Goal: Find specific page/section: Find specific page/section

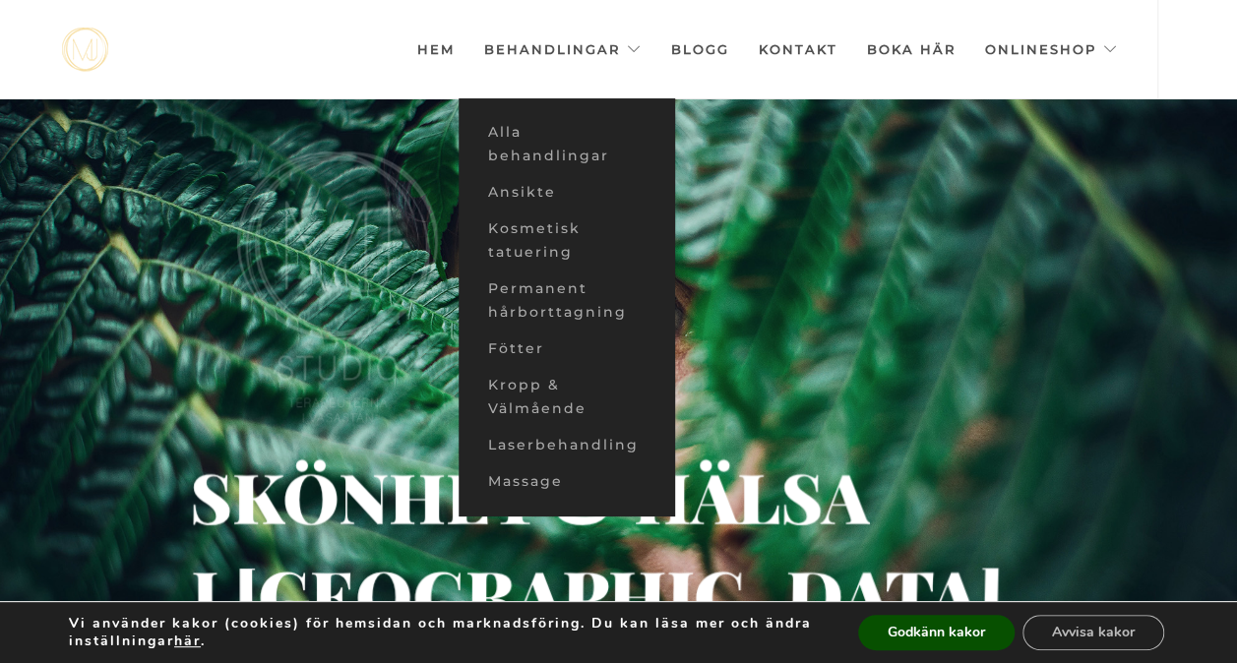
click at [640, 43] on link "Behandlingar" at bounding box center [562, 49] width 157 height 98
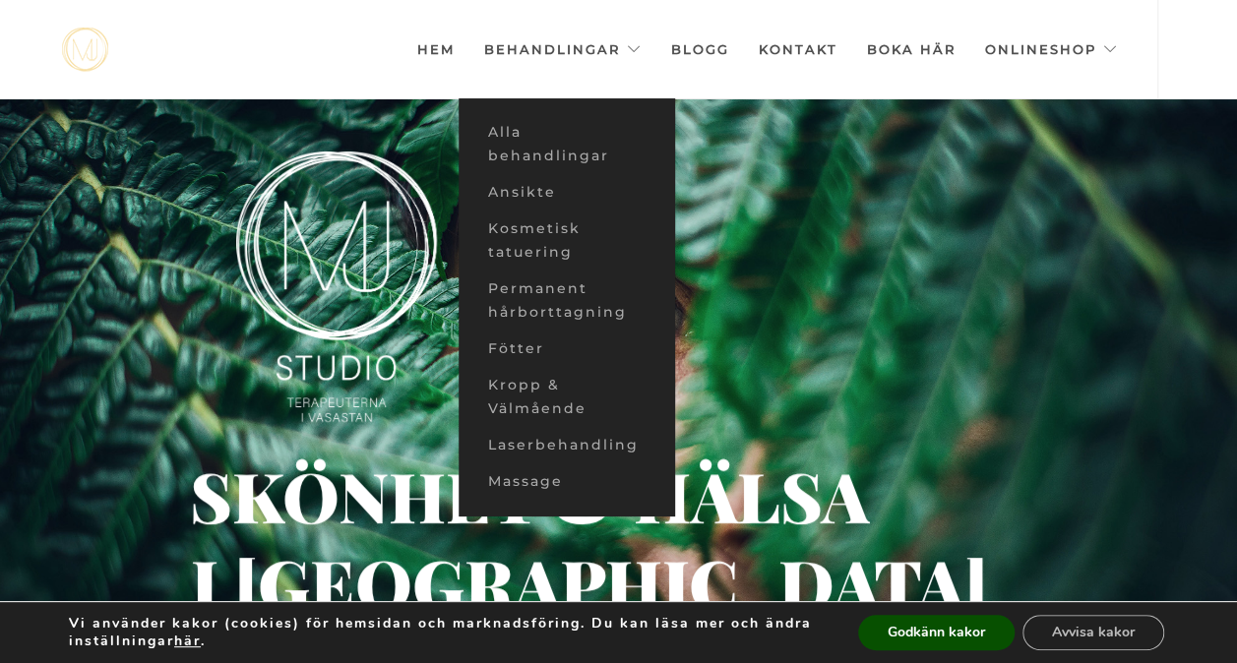
click at [540, 180] on link "Ansikte" at bounding box center [567, 192] width 217 height 36
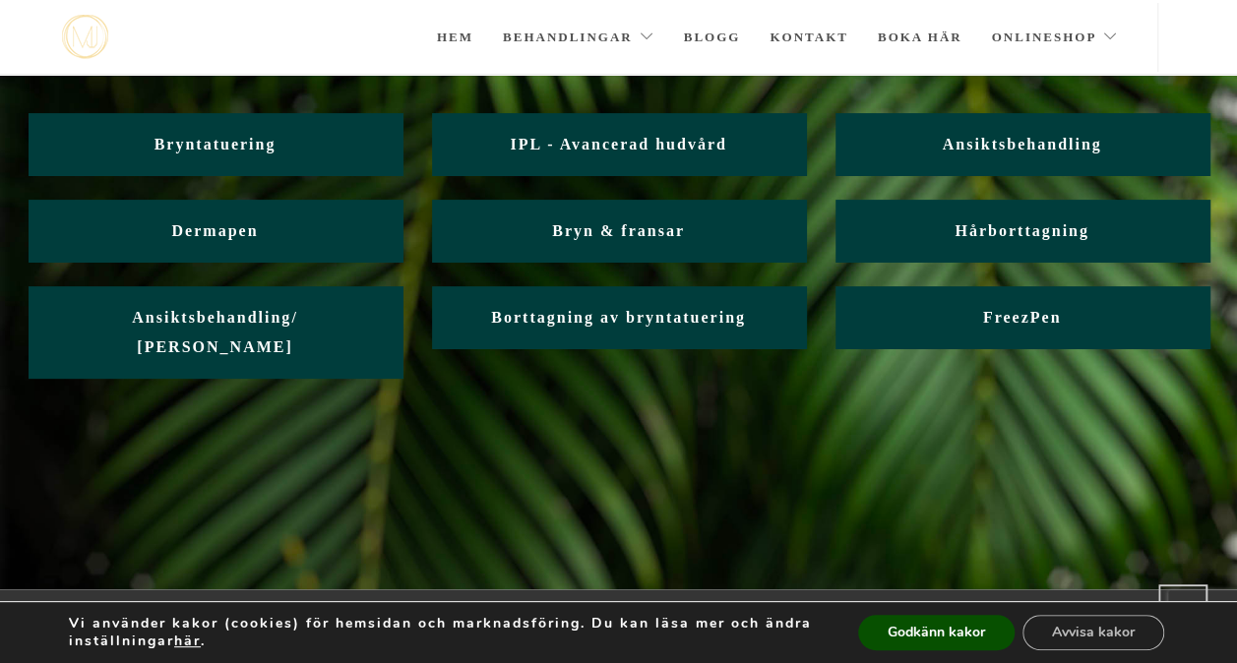
scroll to position [164, 0]
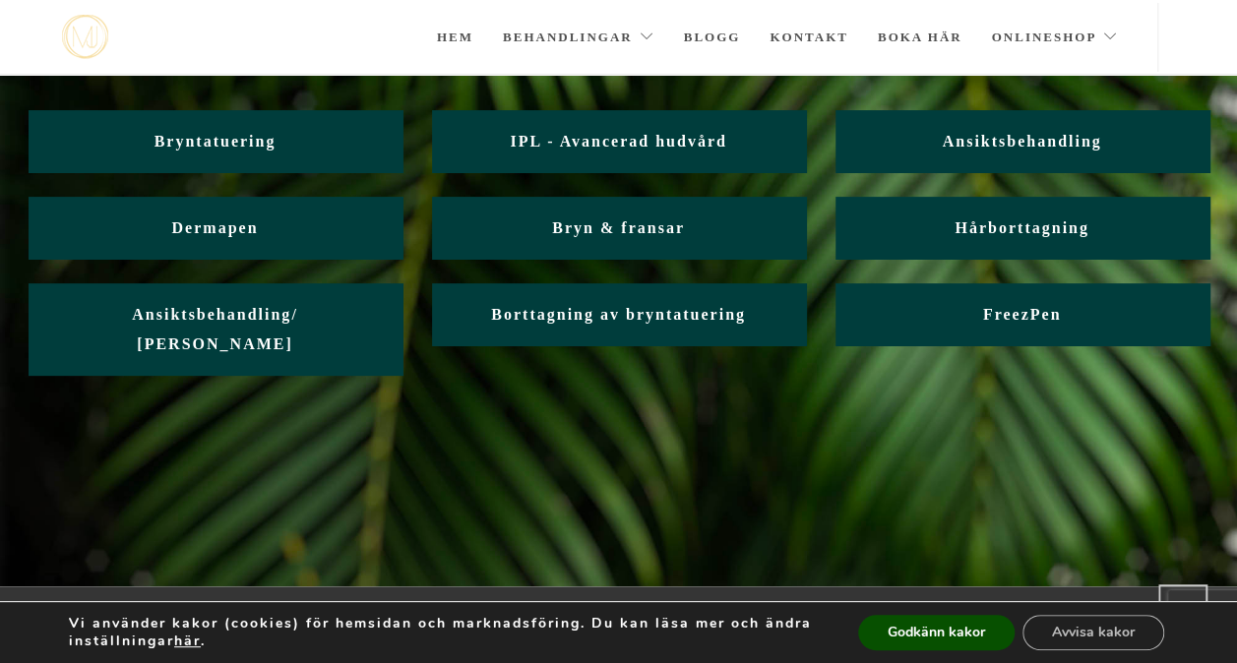
click at [1056, 138] on span "Ansiktsbehandling" at bounding box center [1021, 141] width 159 height 17
click at [994, 145] on span "Ansiktsbehandling" at bounding box center [1021, 141] width 159 height 17
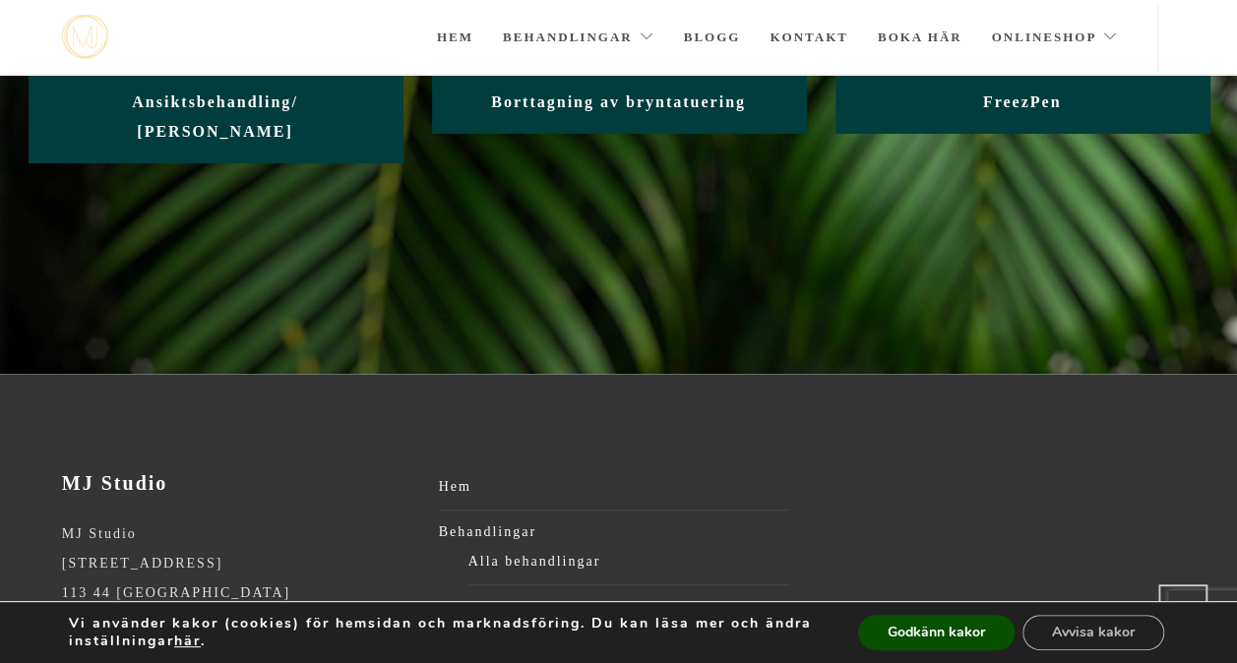
scroll to position [418, 0]
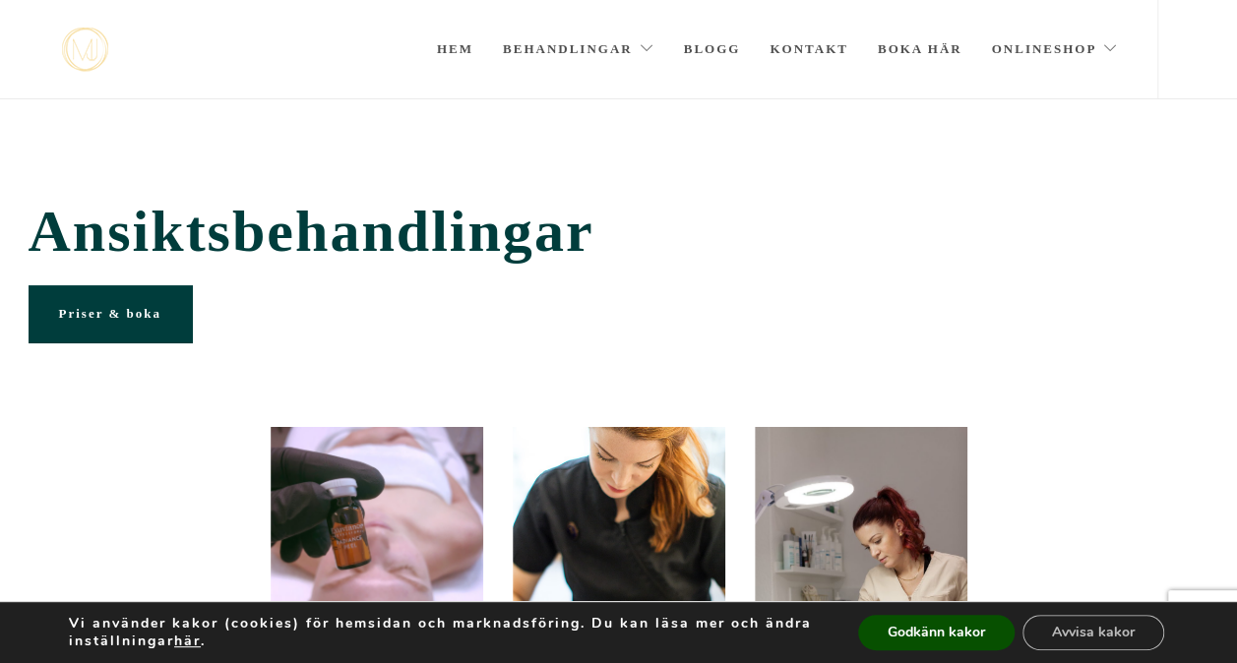
click at [452, 38] on link "Hem" at bounding box center [455, 49] width 36 height 98
click at [457, 48] on link "Hem" at bounding box center [455, 49] width 36 height 98
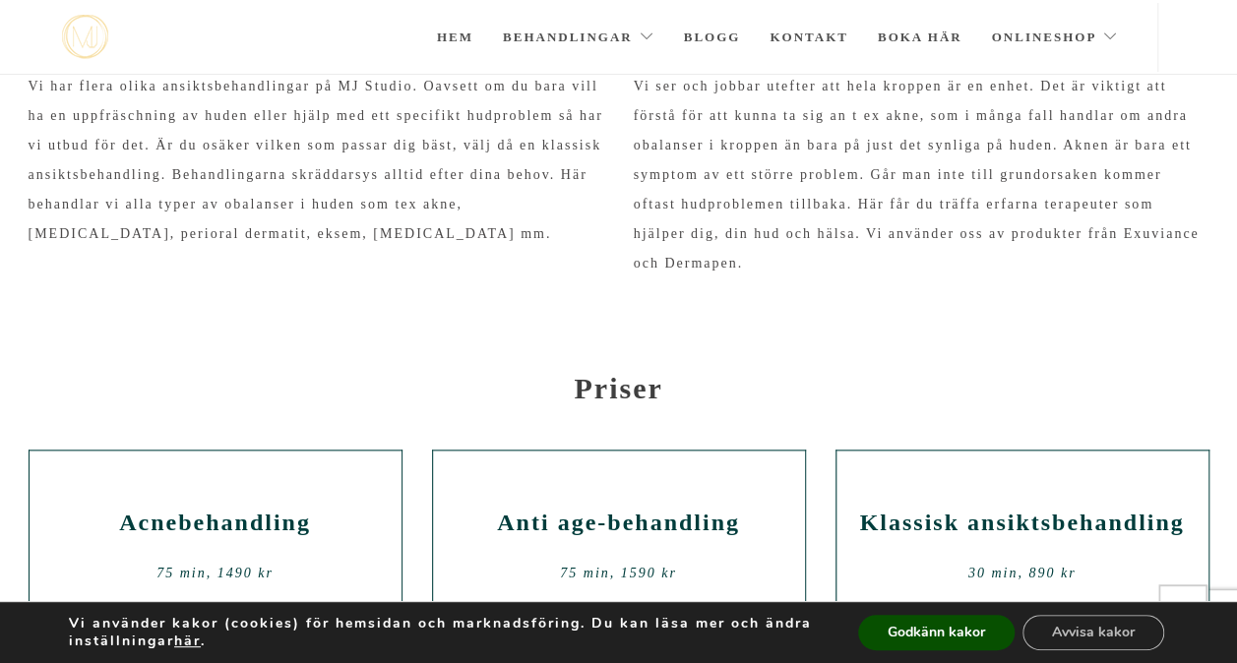
scroll to position [712, 0]
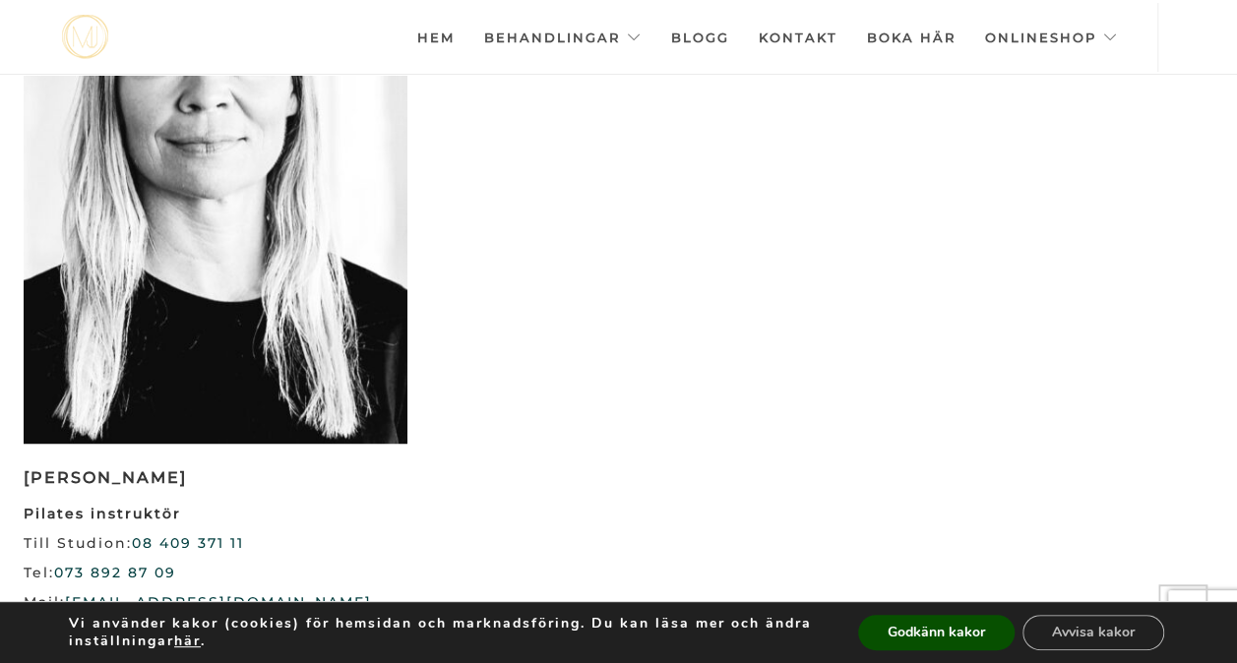
scroll to position [3803, 0]
